Goal: Task Accomplishment & Management: Manage account settings

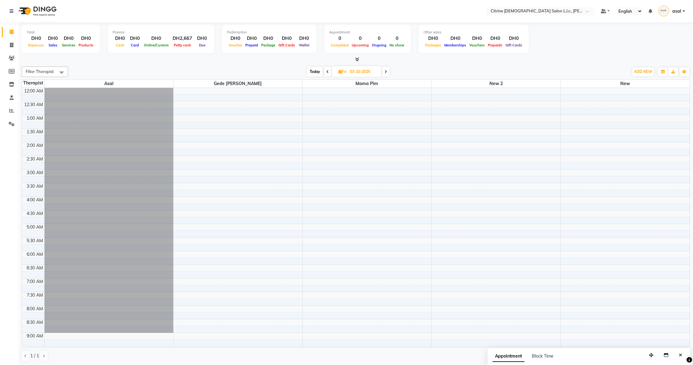
scroll to position [396, 0]
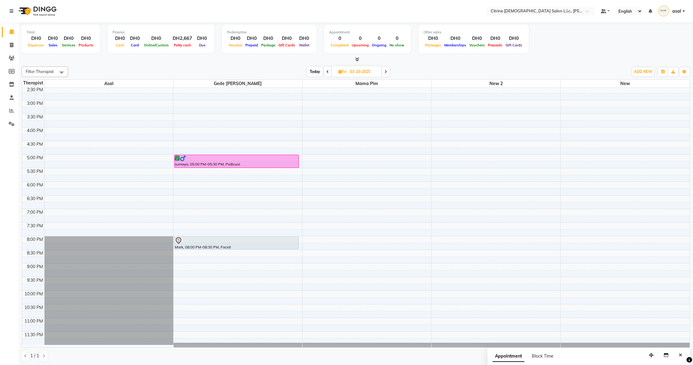
drag, startPoint x: 328, startPoint y: 72, endPoint x: 326, endPoint y: 75, distance: 3.3
click at [328, 72] on span at bounding box center [327, 72] width 7 height 10
type input "02-10-2025"
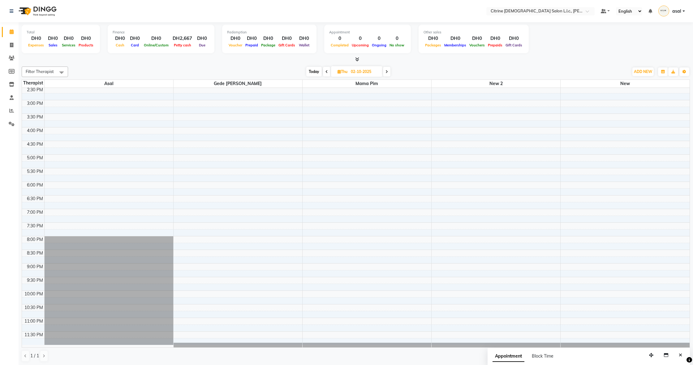
click at [436, 294] on div "12:00 AM 12:30 AM 1:00 AM 1:30 AM 2:00 AM 2:30 AM 3:00 AM 3:30 AM 4:00 AM 4:30 …" at bounding box center [355, 18] width 667 height 653
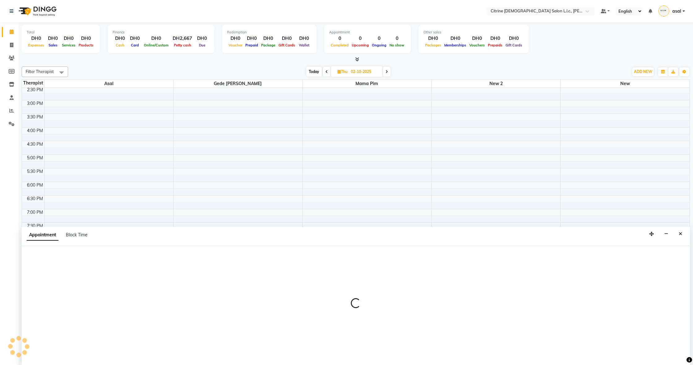
scroll to position [0, 0]
select select "88909"
select select "1320"
select select "tentative"
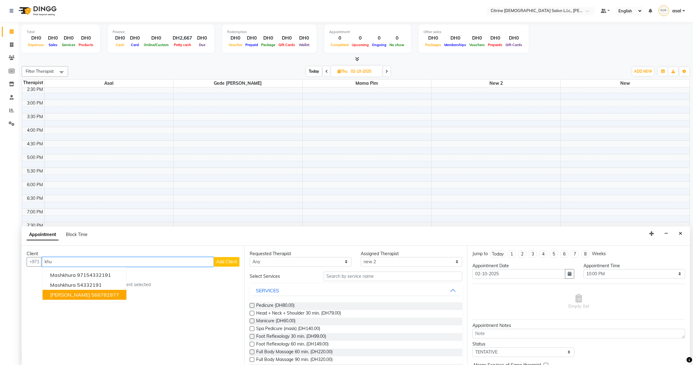
drag, startPoint x: 101, startPoint y: 294, endPoint x: 115, endPoint y: 297, distance: 13.8
click at [101, 294] on button "[PERSON_NAME] 566782977" at bounding box center [85, 295] width 84 height 10
type input "566782977"
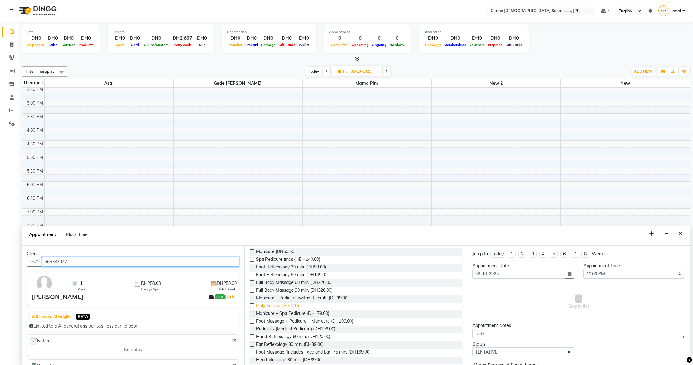
scroll to position [66, 0]
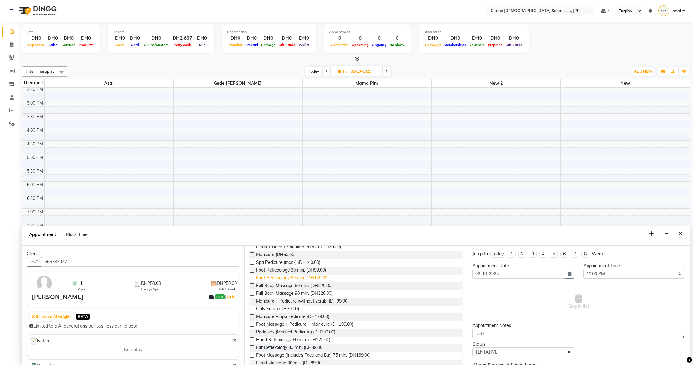
click at [282, 278] on span "Foot Reflexology 60 min. (DH149.00)" at bounding box center [292, 279] width 72 height 8
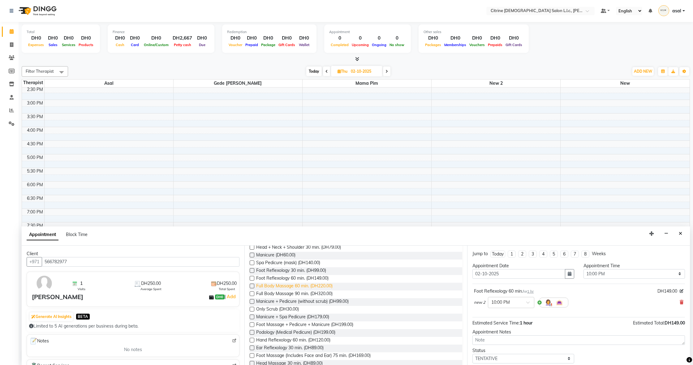
checkbox input "false"
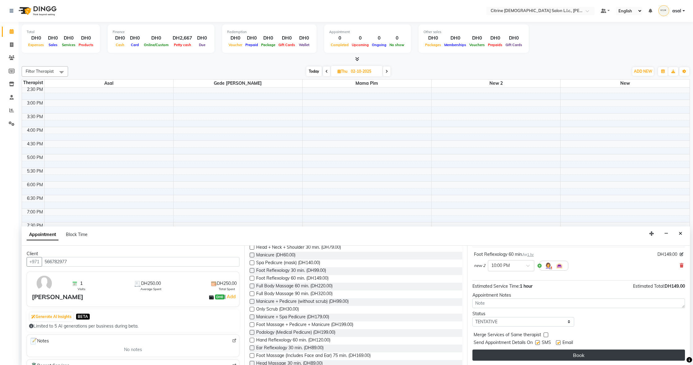
scroll to position [37, 0]
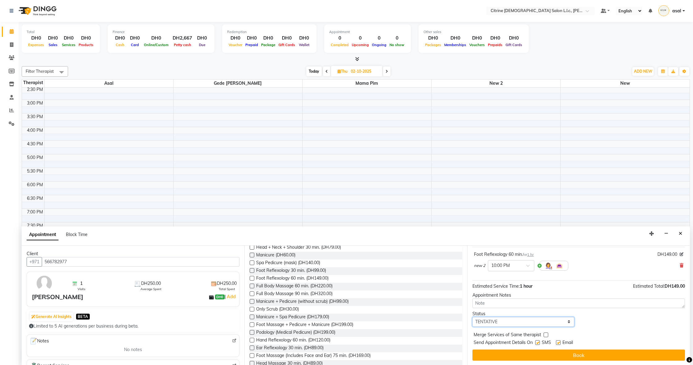
select select "confirm booking"
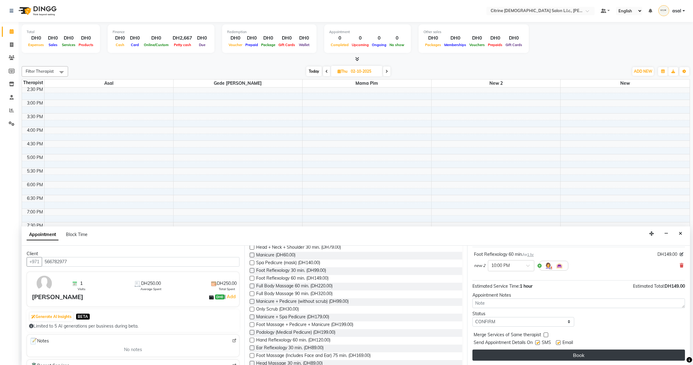
click at [601, 355] on button "Book" at bounding box center [578, 354] width 212 height 11
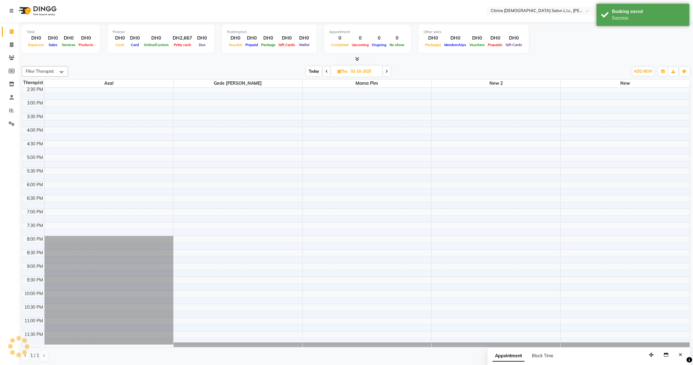
scroll to position [0, 0]
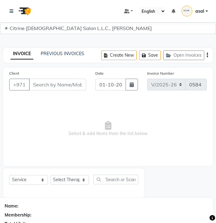
select select "7896"
select select "service"
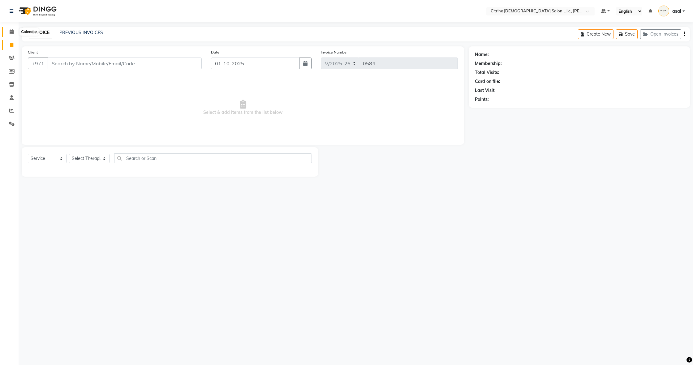
click at [15, 33] on span at bounding box center [11, 31] width 11 height 7
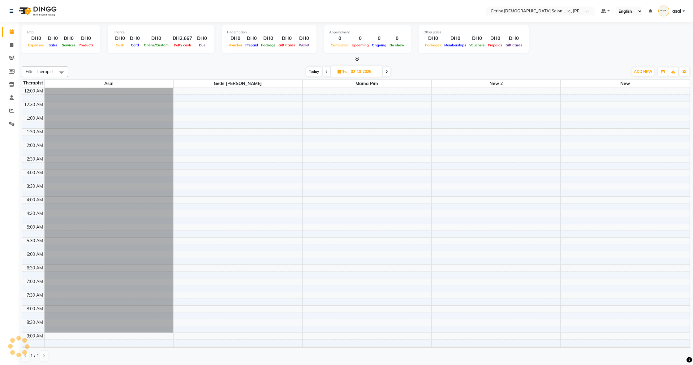
scroll to position [384, 0]
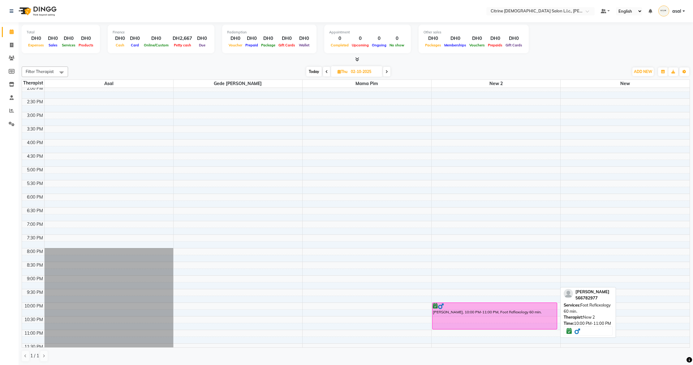
click at [216, 222] on div "[PERSON_NAME], 10:00 PM-11:00 PM, Foot Reflexology 60 min." at bounding box center [494, 316] width 124 height 26
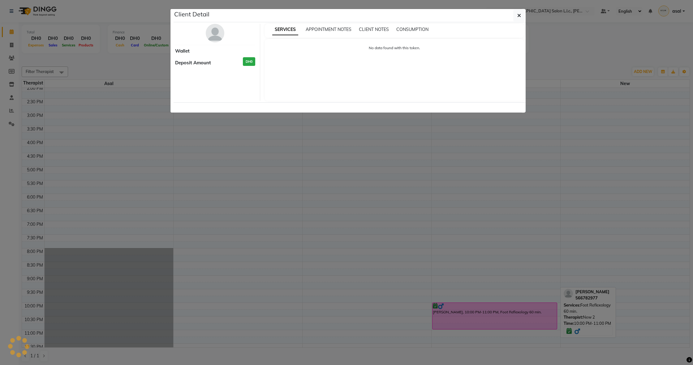
select select "6"
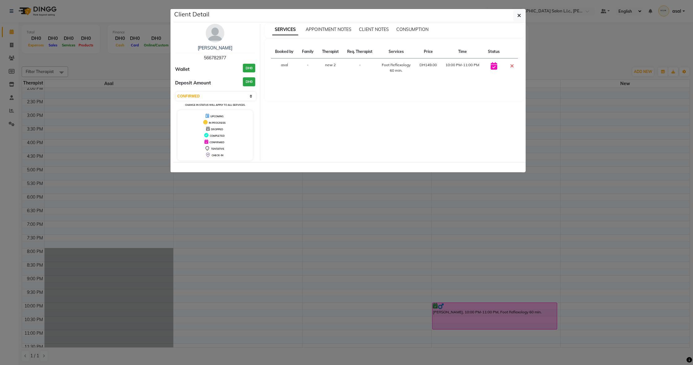
click at [216, 65] on td "10:00 PM-11:00 PM" at bounding box center [462, 67] width 43 height 19
click at [216, 15] on icon "button" at bounding box center [519, 15] width 4 height 5
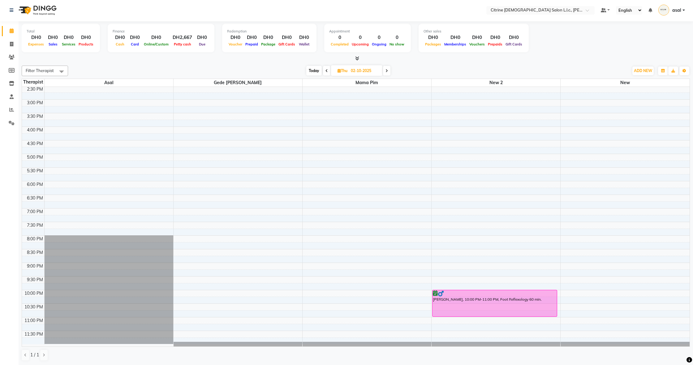
scroll to position [0, 0]
click at [216, 222] on div at bounding box center [495, 294] width 124 height 6
select select "6"
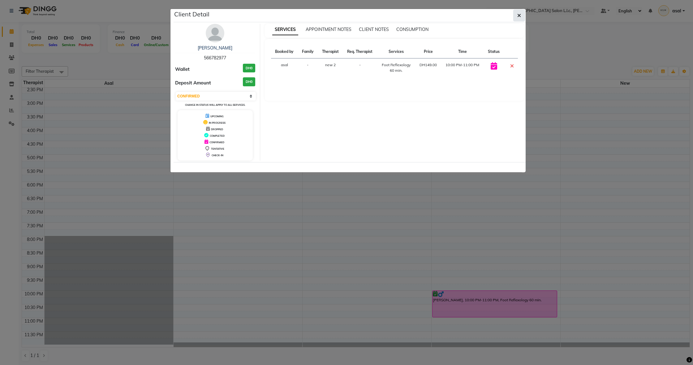
click at [216, 12] on span "button" at bounding box center [519, 15] width 4 height 6
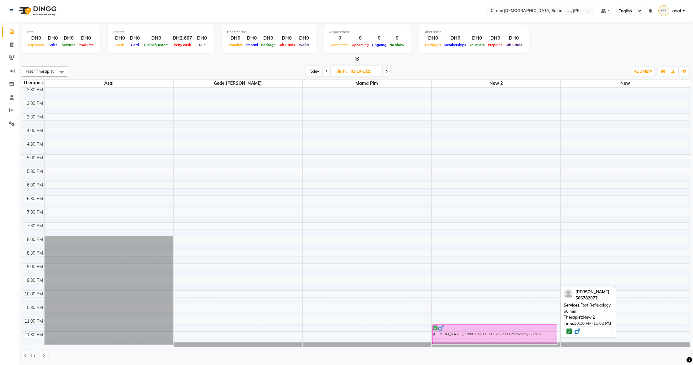
drag, startPoint x: 474, startPoint y: 304, endPoint x: 480, endPoint y: 335, distance: 31.5
click at [216, 222] on div "Khushbu, 10:00 PM-11:00 PM, Foot Reflexology 60 min. Khushbu, 10:00 PM-11:00 PM…" at bounding box center [495, 18] width 129 height 653
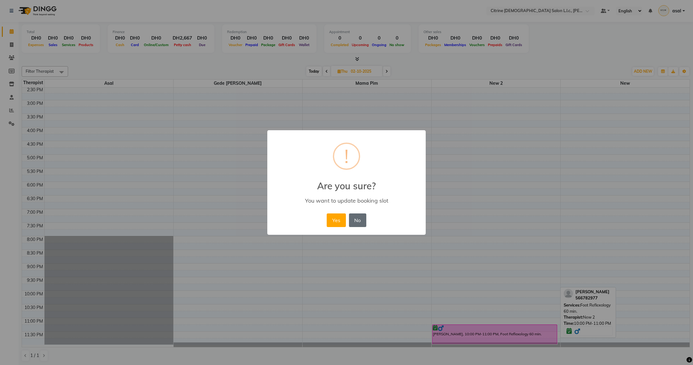
click at [216, 219] on button "No" at bounding box center [357, 220] width 17 height 14
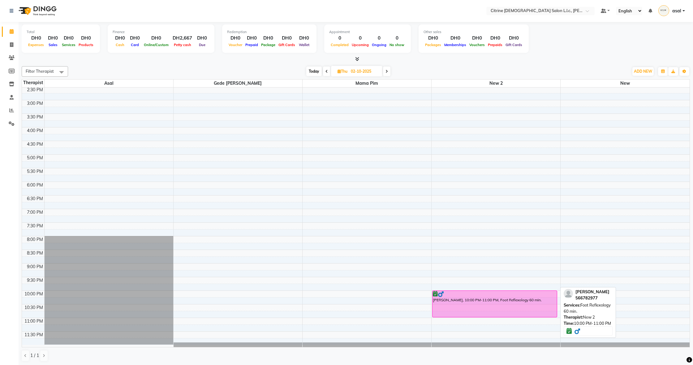
click at [216, 222] on div "[PERSON_NAME], 10:00 PM-11:00 PM, Foot Reflexology 60 min." at bounding box center [494, 304] width 124 height 26
select select "6"
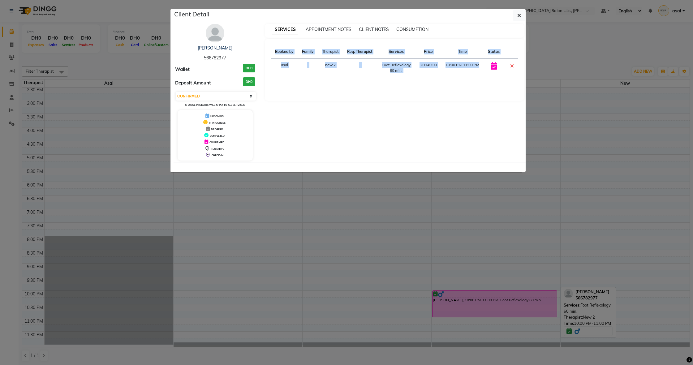
click at [216, 222] on ngb-modal-window "Client Detail Khushbu 566782977 Wallet DH0 Deposit Amount DH0 Select CONFIRMED …" at bounding box center [346, 182] width 693 height 365
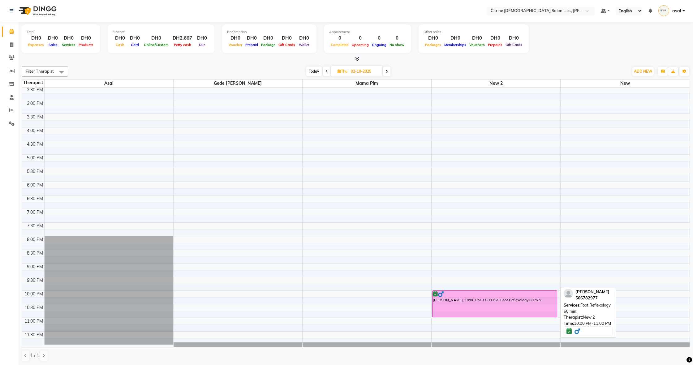
click at [216, 222] on div "[PERSON_NAME], 10:00 PM-11:00 PM, Foot Reflexology 60 min." at bounding box center [494, 304] width 124 height 26
select select "6"
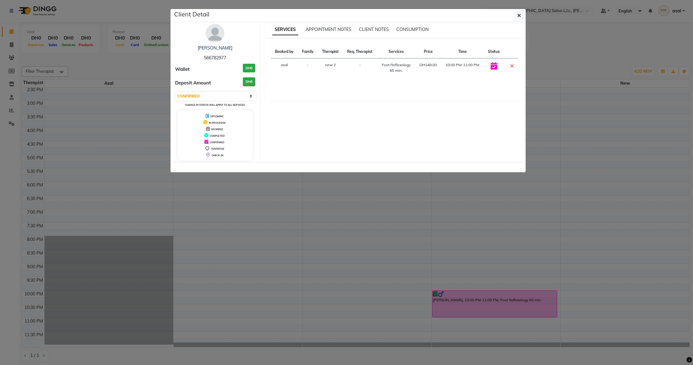
click at [216, 66] on h3 "DH0" at bounding box center [249, 68] width 12 height 9
click at [216, 15] on icon "button" at bounding box center [519, 15] width 4 height 5
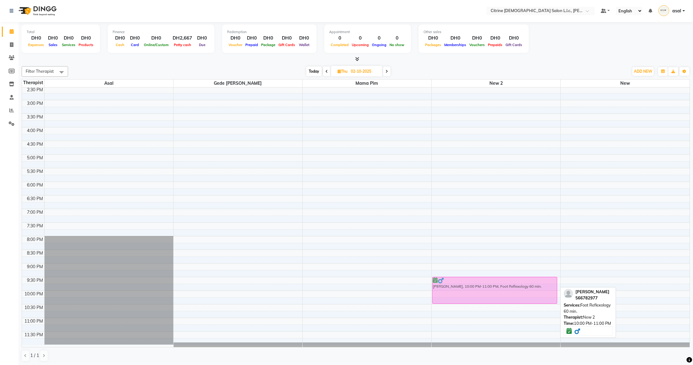
drag, startPoint x: 467, startPoint y: 299, endPoint x: 467, endPoint y: 290, distance: 8.7
click at [216, 222] on div "Khushbu, 10:00 PM-11:00 PM, Foot Reflexology 60 min. Khushbu, 10:00 PM-11:00 PM…" at bounding box center [495, 18] width 129 height 653
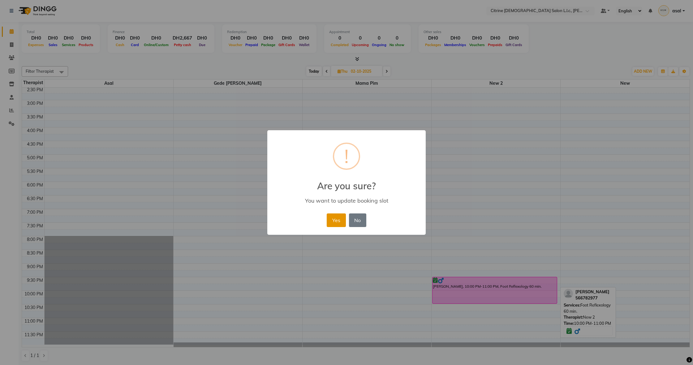
click at [216, 221] on button "Yes" at bounding box center [335, 220] width 19 height 14
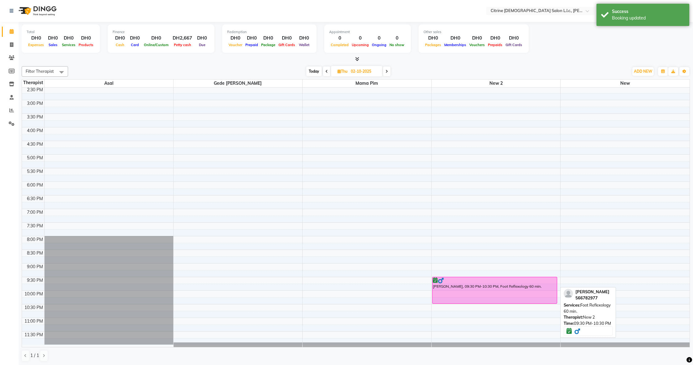
click at [216, 222] on div at bounding box center [495, 280] width 124 height 6
select select "6"
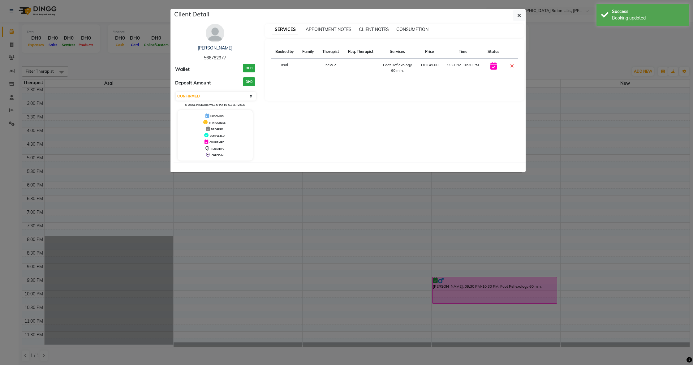
click at [216, 12] on button "button" at bounding box center [519, 16] width 12 height 12
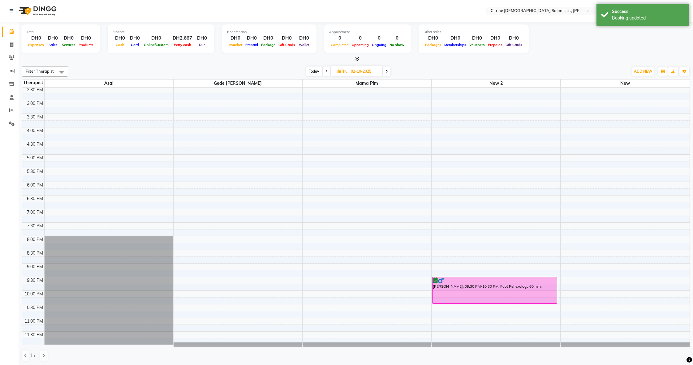
click at [216, 72] on icon at bounding box center [326, 72] width 2 height 4
type input "01-10-2025"
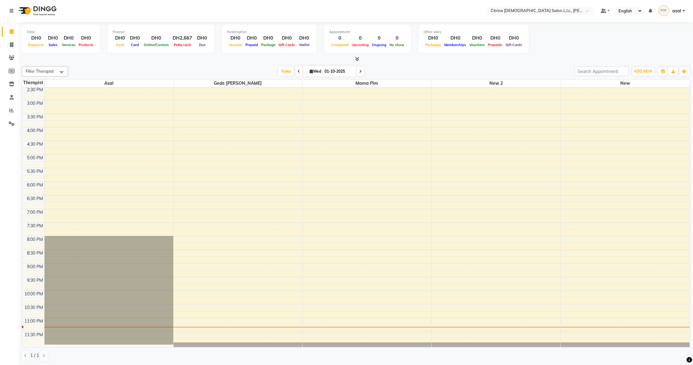
click at [216, 222] on div "12:00 AM 12:30 AM 1:00 AM 1:30 AM 2:00 AM 2:30 AM 3:00 AM 3:30 AM 4:00 AM 4:30 …" at bounding box center [355, 18] width 667 height 653
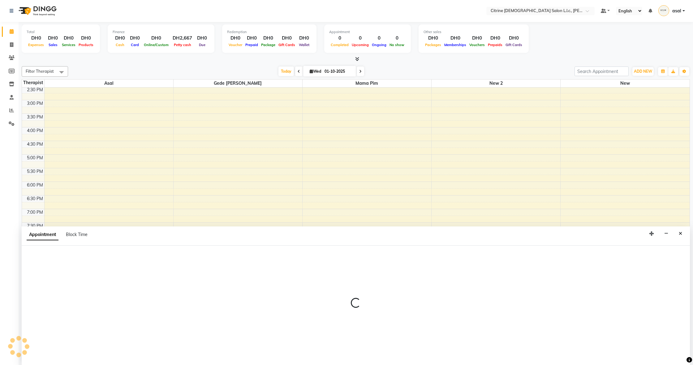
select select "88909"
select select "1305"
select select "tentative"
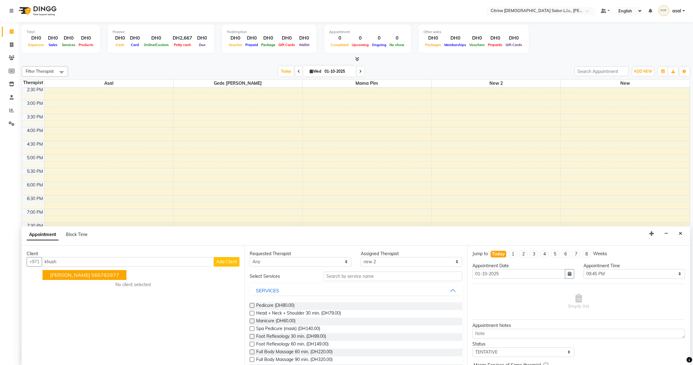
drag, startPoint x: 87, startPoint y: 276, endPoint x: 119, endPoint y: 280, distance: 33.0
click at [91, 222] on ngb-highlight "566782977" at bounding box center [105, 275] width 28 height 6
type input "566782977"
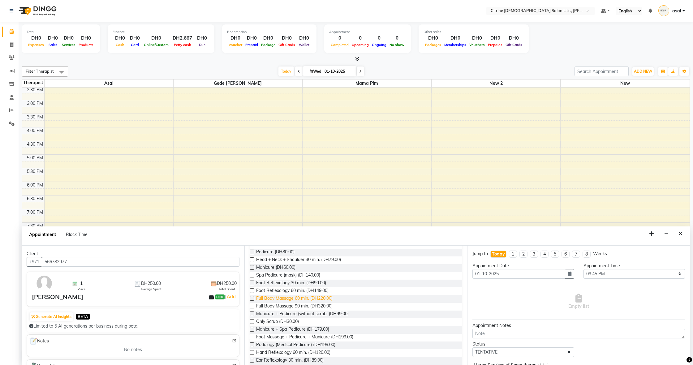
scroll to position [54, 0]
click at [216, 222] on span "Foot Reflexology 60 min. (DH149.00)" at bounding box center [292, 290] width 72 height 8
checkbox input "false"
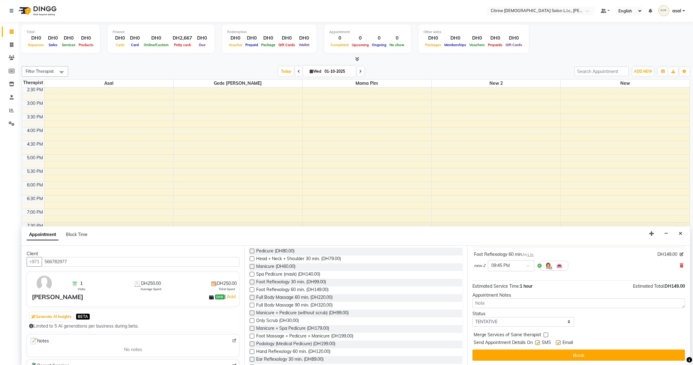
scroll to position [37, 0]
select select "confirm booking"
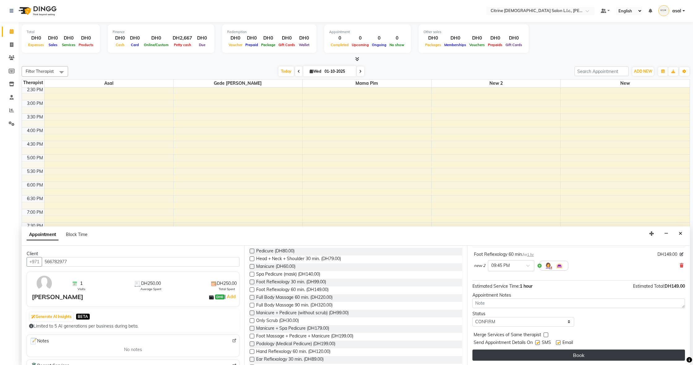
click at [216, 222] on button "Book" at bounding box center [578, 354] width 212 height 11
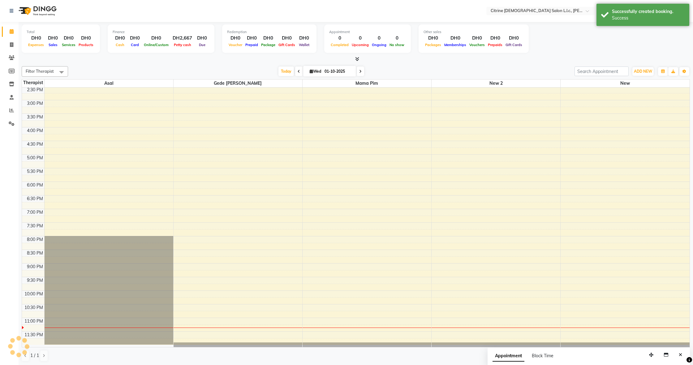
scroll to position [0, 0]
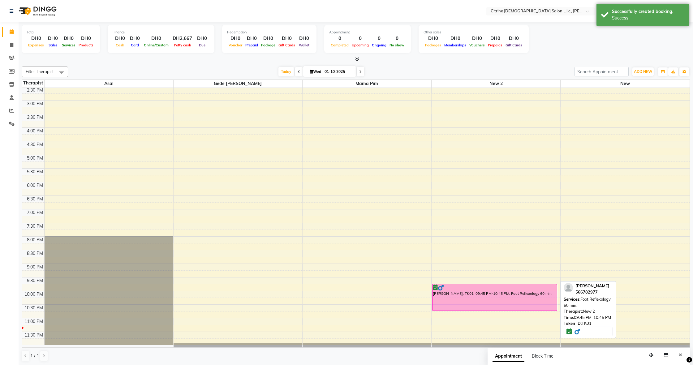
click at [216, 222] on div "Khushbu, TK01, 09:45 PM-10:45 PM, Foot Reflexology 60 min." at bounding box center [494, 297] width 124 height 26
select select "6"
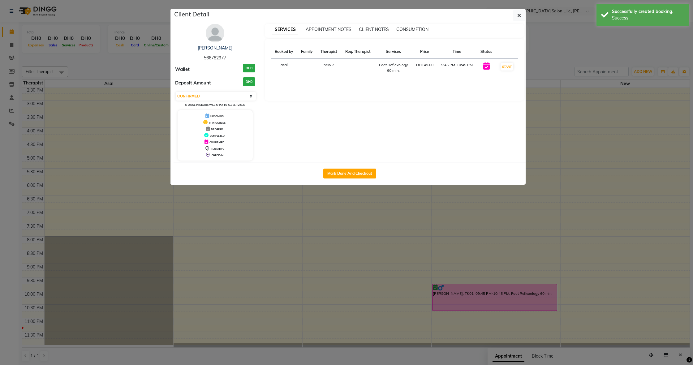
drag, startPoint x: 347, startPoint y: 174, endPoint x: 346, endPoint y: 179, distance: 4.4
click at [216, 174] on button "Mark Done And Checkout" at bounding box center [349, 174] width 53 height 10
select select "service"
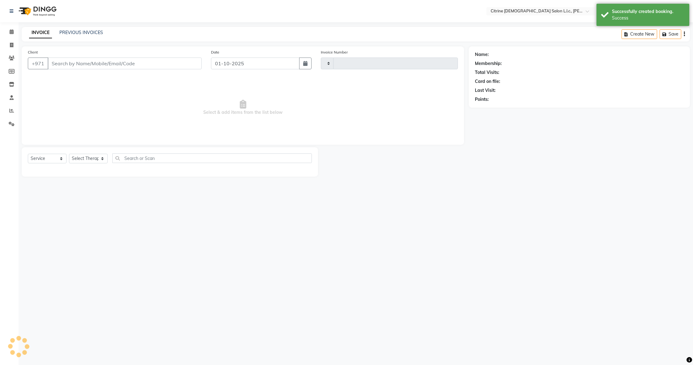
type input "0584"
select select "7896"
type input "566782977"
select select "88909"
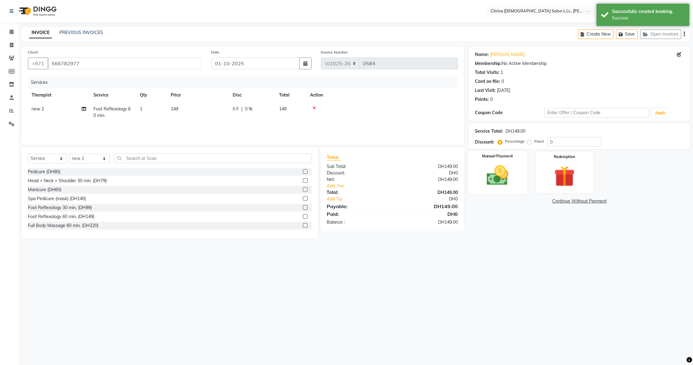
click at [216, 164] on img at bounding box center [497, 175] width 35 height 25
click at [216, 202] on span "CARD" at bounding box center [519, 201] width 13 height 7
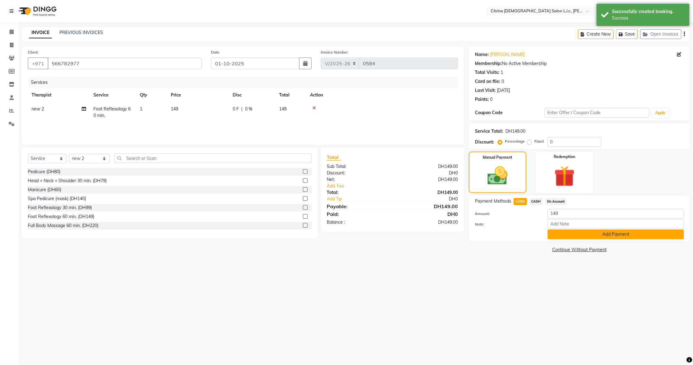
click at [216, 222] on button "Add Payment" at bounding box center [615, 234] width 136 height 10
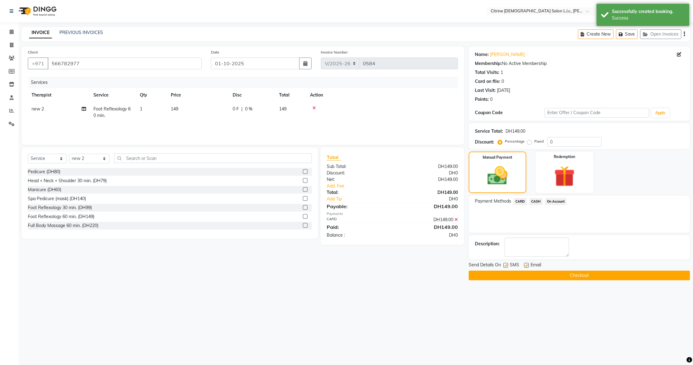
click at [216, 222] on button "Checkout" at bounding box center [578, 276] width 221 height 10
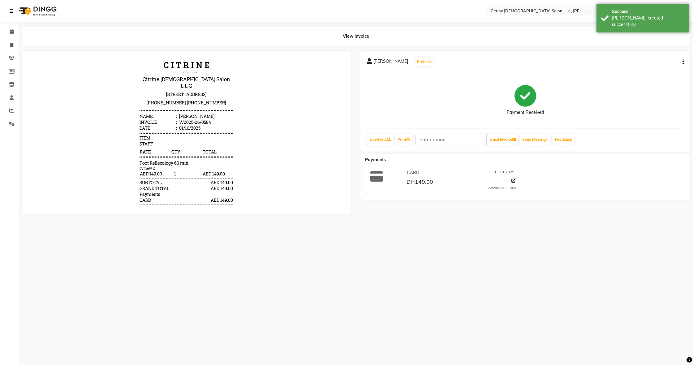
click at [11, 13] on icon at bounding box center [12, 11] width 4 height 4
